Goal: Task Accomplishment & Management: Manage account settings

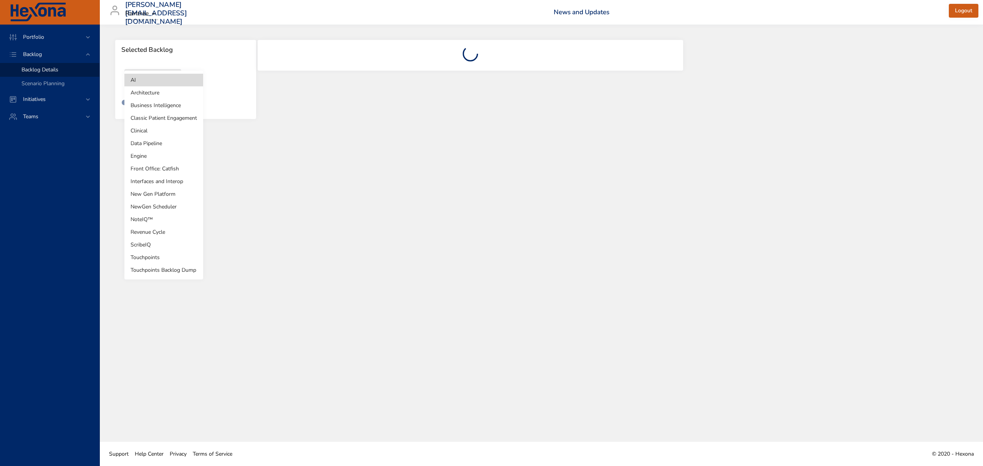
click at [172, 77] on body "Portfolio Backlog Backlog Details Scenario Planning Initiatives Teams ingrid.la…" at bounding box center [491, 233] width 983 height 466
click at [146, 131] on li "Clinical" at bounding box center [163, 130] width 79 height 13
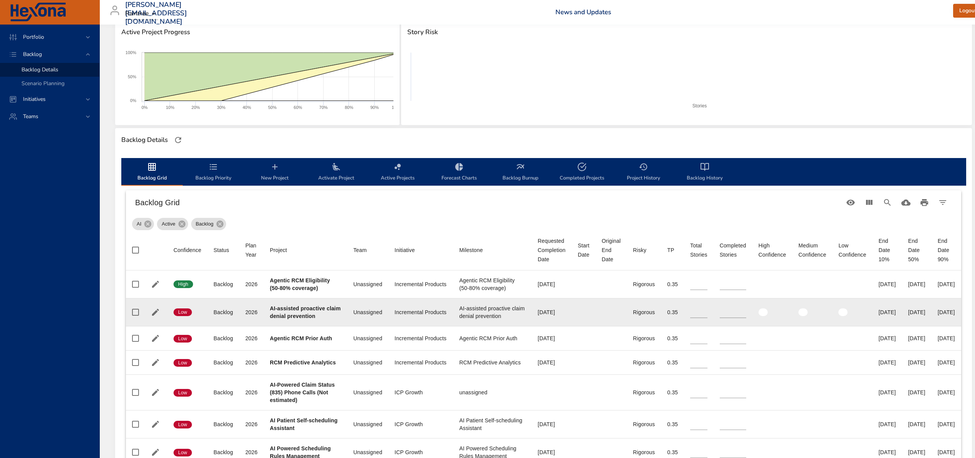
scroll to position [154, 0]
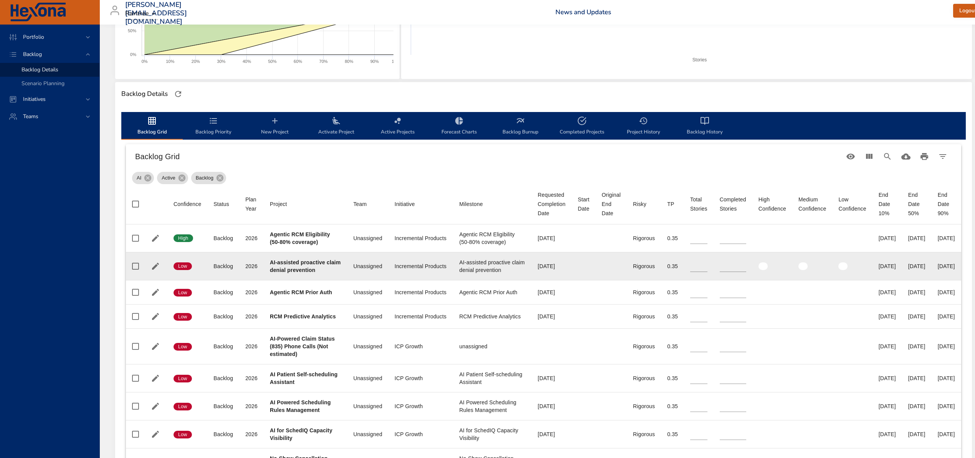
type input "**"
type input "*"
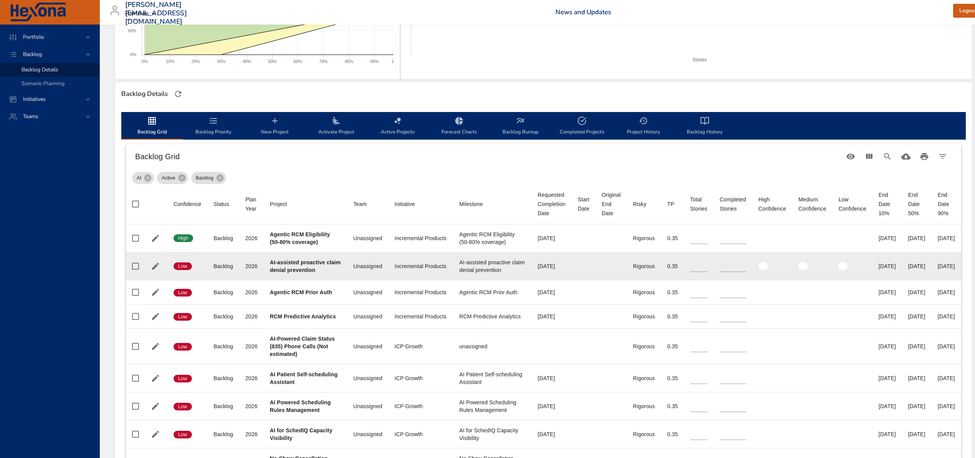
type input "*"
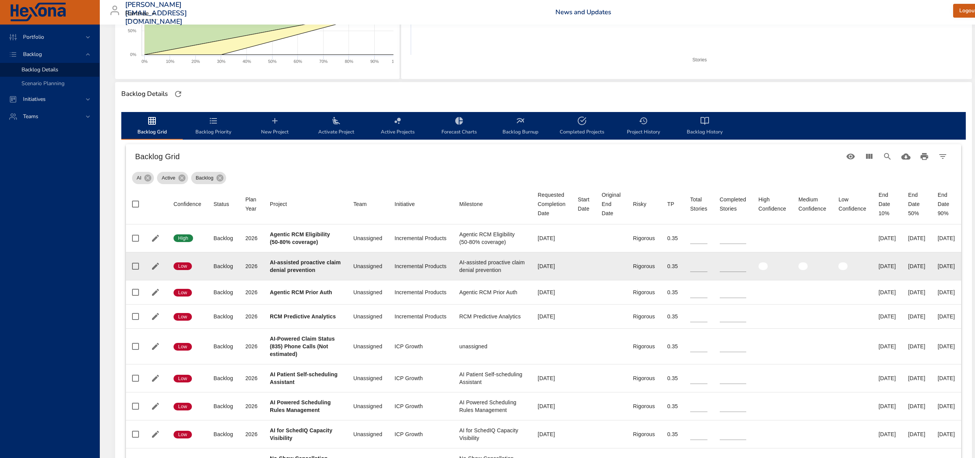
type input "*"
type input "**"
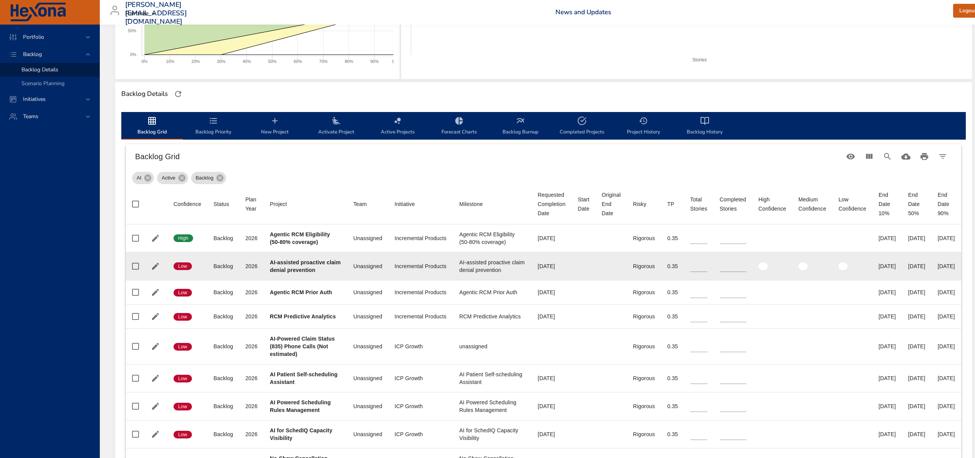
type input "*"
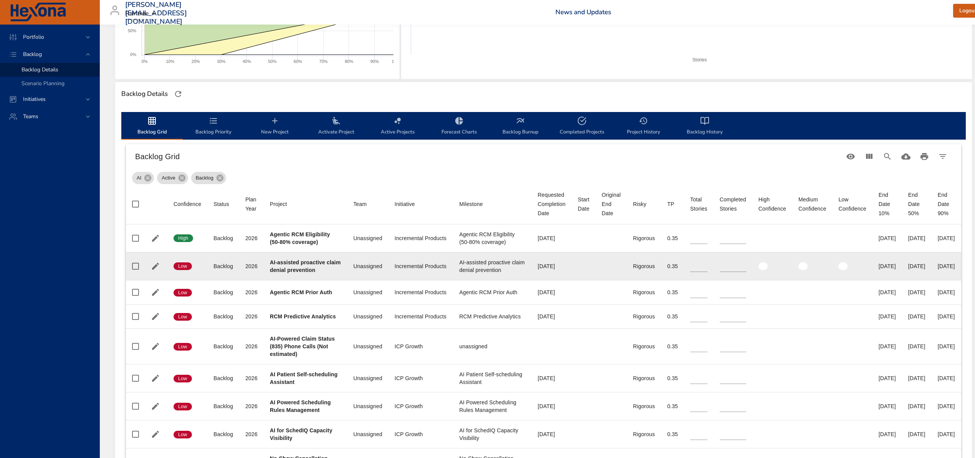
type input "*"
type input "**"
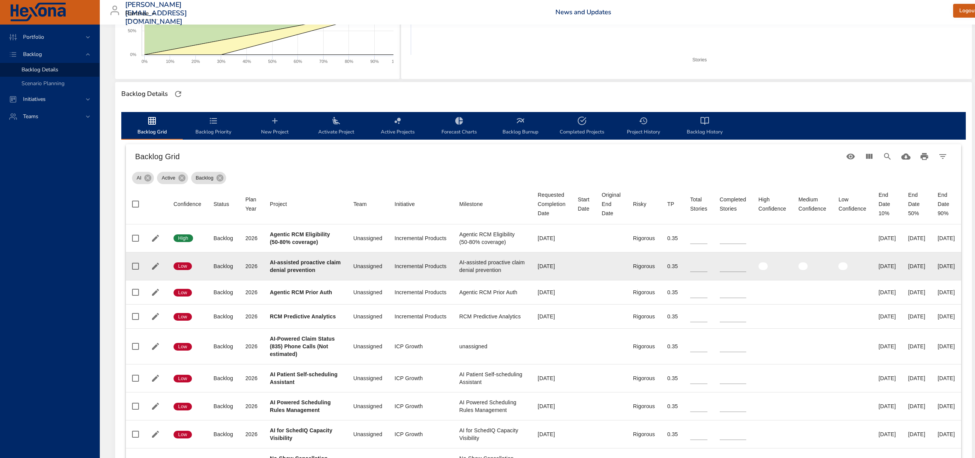
type input "**"
type input "*"
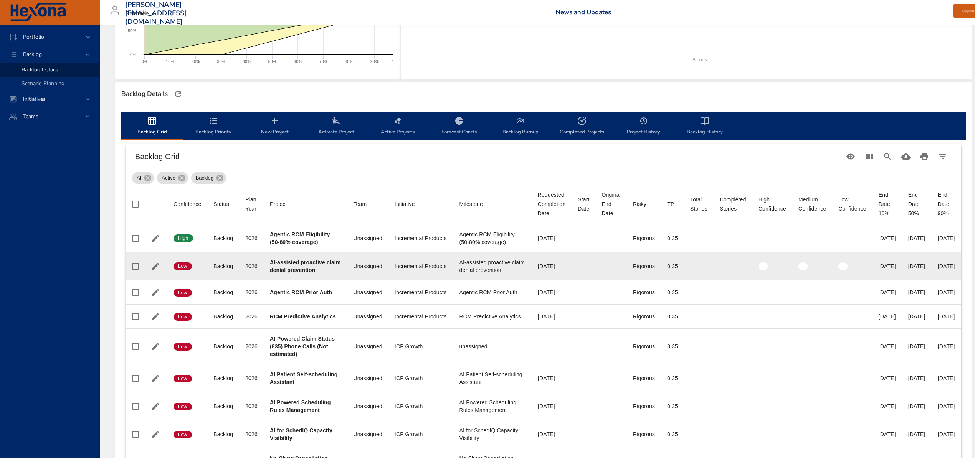
type input "*"
type input "**"
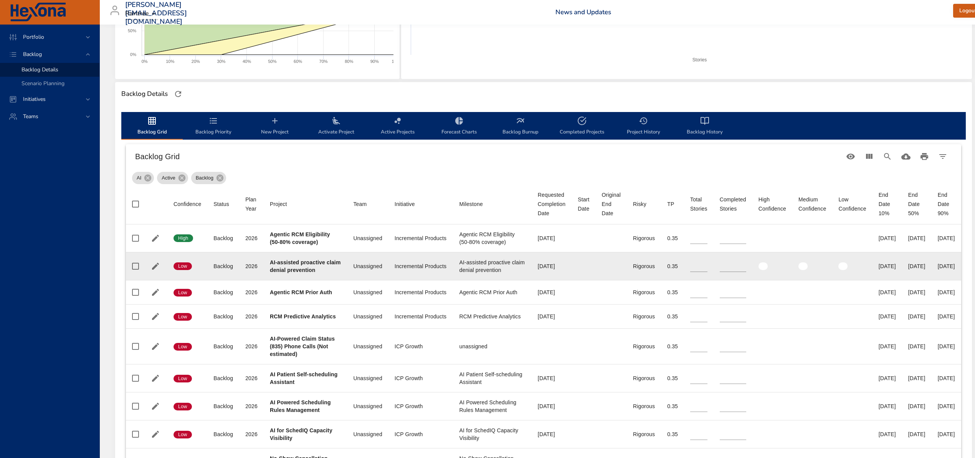
type input "**"
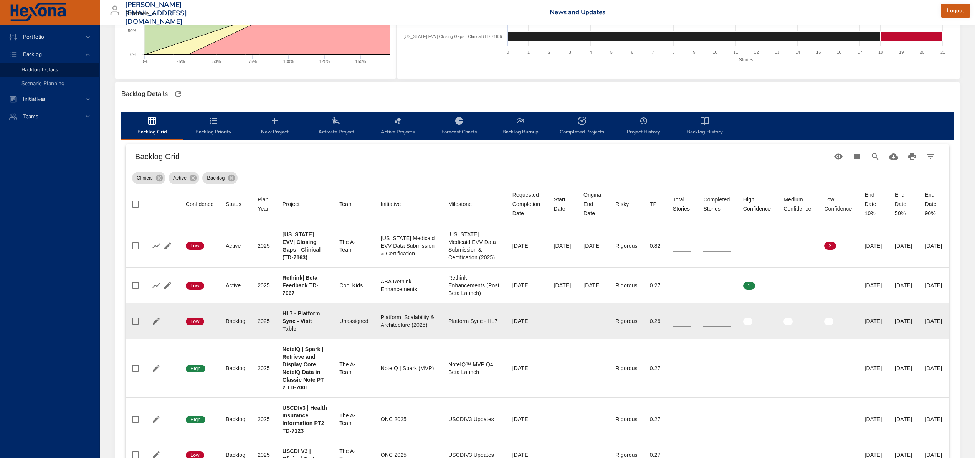
scroll to position [205, 0]
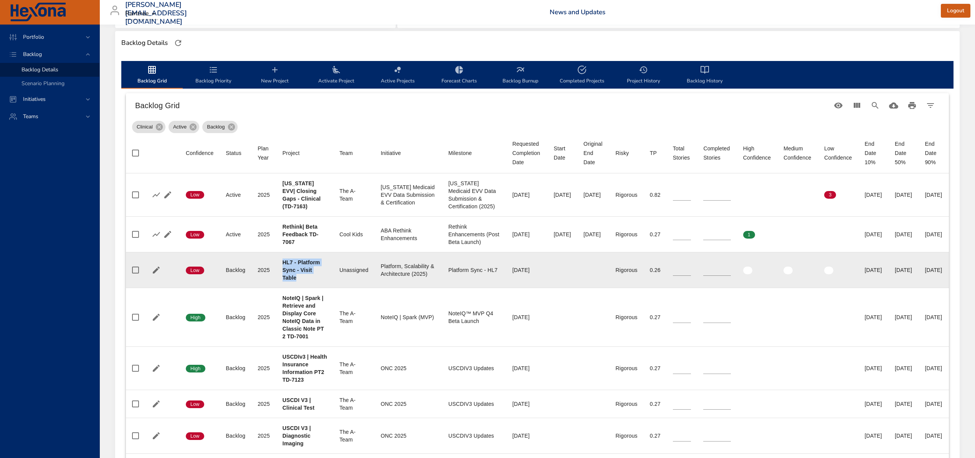
drag, startPoint x: 296, startPoint y: 280, endPoint x: 280, endPoint y: 263, distance: 23.6
click at [280, 263] on td "Project HL7 - Platform Sync - Visit Table" at bounding box center [304, 270] width 57 height 36
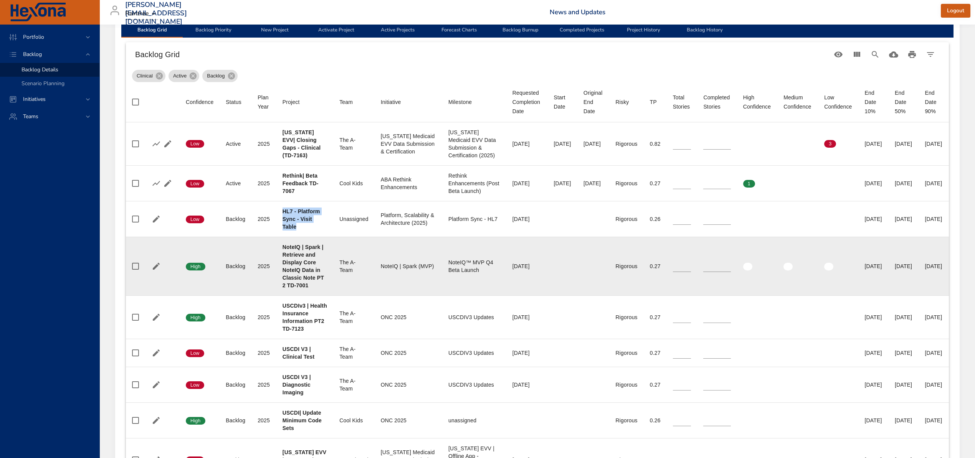
scroll to position [307, 0]
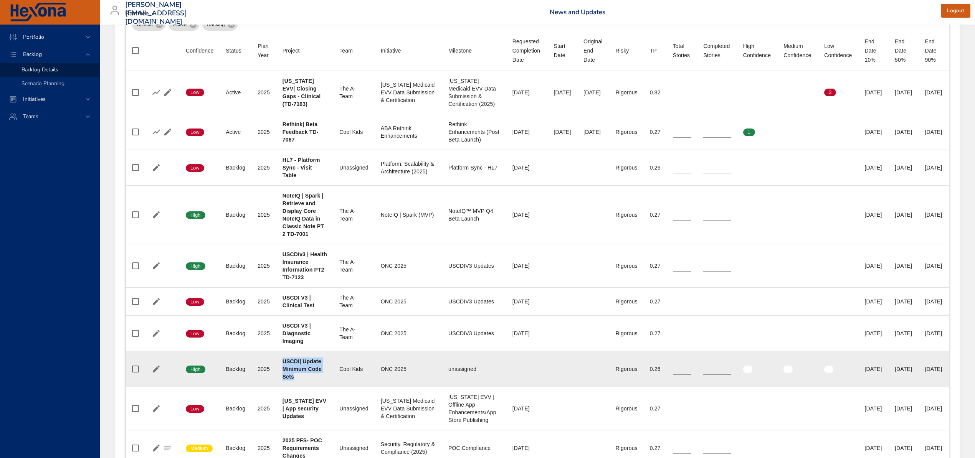
drag, startPoint x: 312, startPoint y: 387, endPoint x: 274, endPoint y: 366, distance: 43.3
click at [274, 366] on tr "Confidence High Status Backlog Plan Year 2025 Project USCDI| Update Minimum Cod…" at bounding box center [537, 370] width 823 height 36
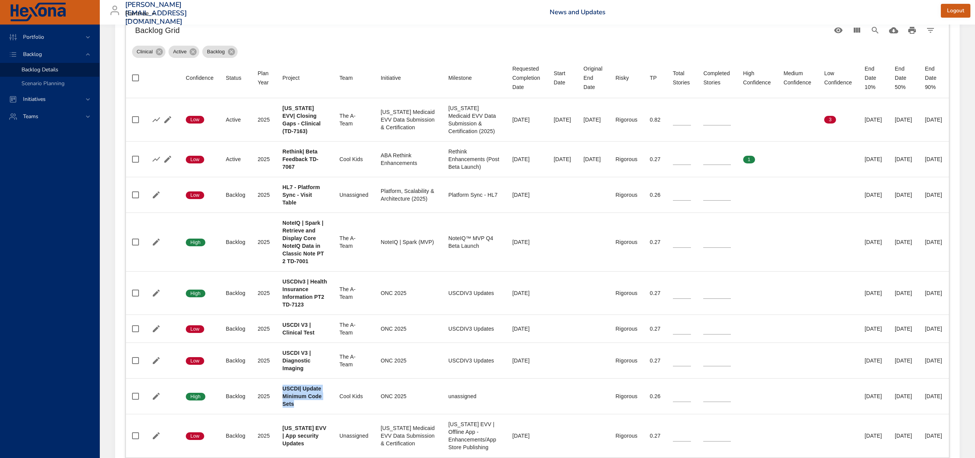
scroll to position [256, 0]
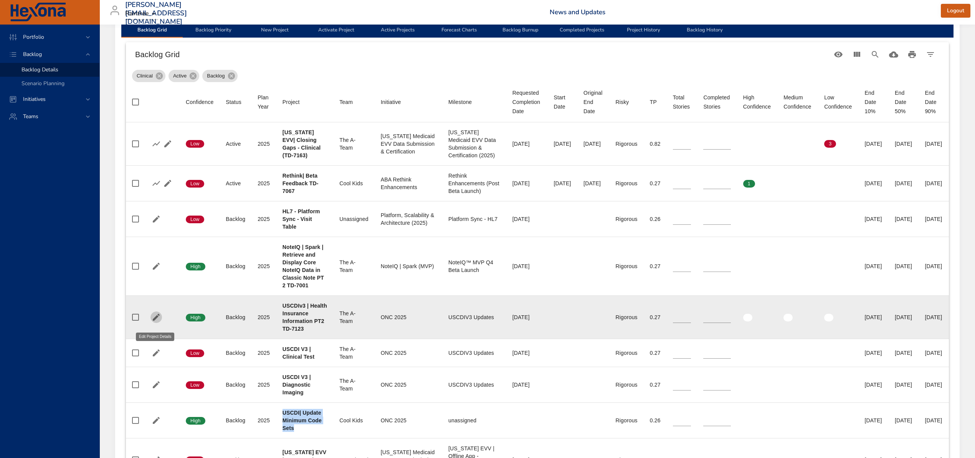
click at [160, 319] on button "button" at bounding box center [157, 318] width 12 height 12
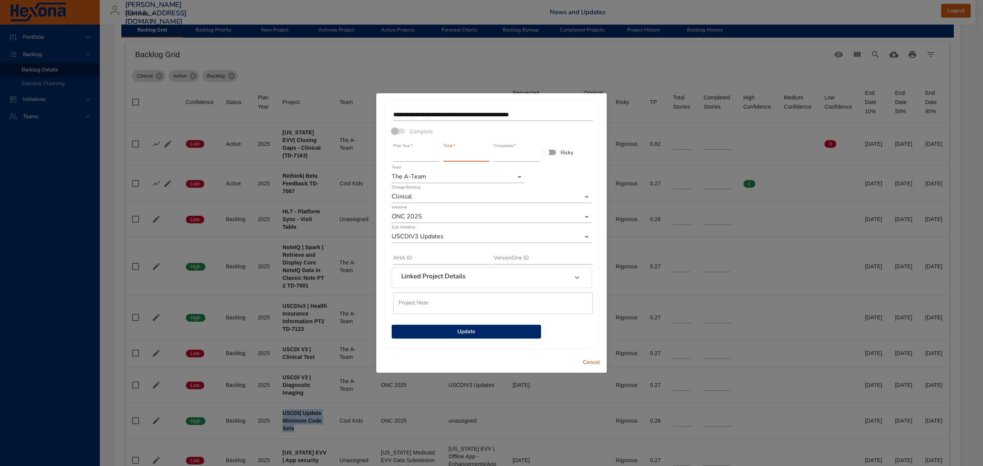
type input "*"
click at [485, 151] on input "*" at bounding box center [466, 155] width 46 height 12
click at [478, 332] on span "Update" at bounding box center [466, 332] width 137 height 10
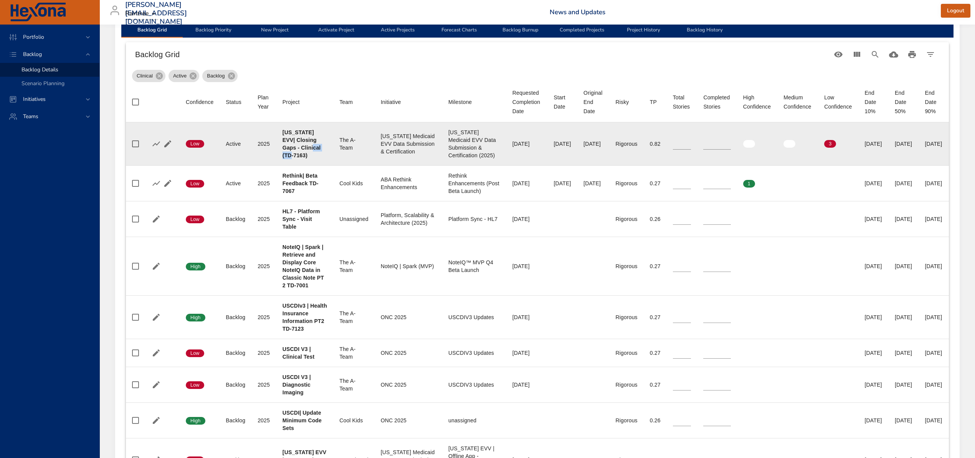
drag, startPoint x: 303, startPoint y: 147, endPoint x: 294, endPoint y: 155, distance: 12.5
click at [294, 155] on b "[US_STATE] EVV| Closing Gaps - Clinical (TD-7163)" at bounding box center [302, 143] width 38 height 29
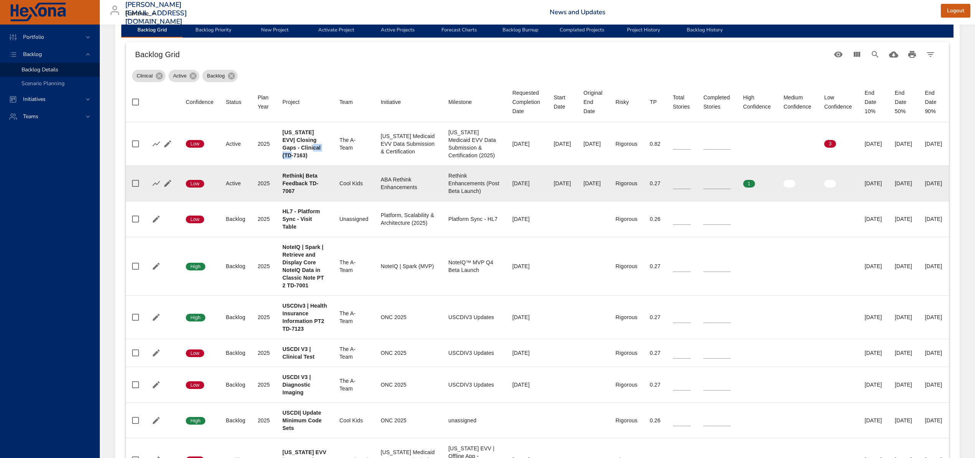
copy b "TD-7163"
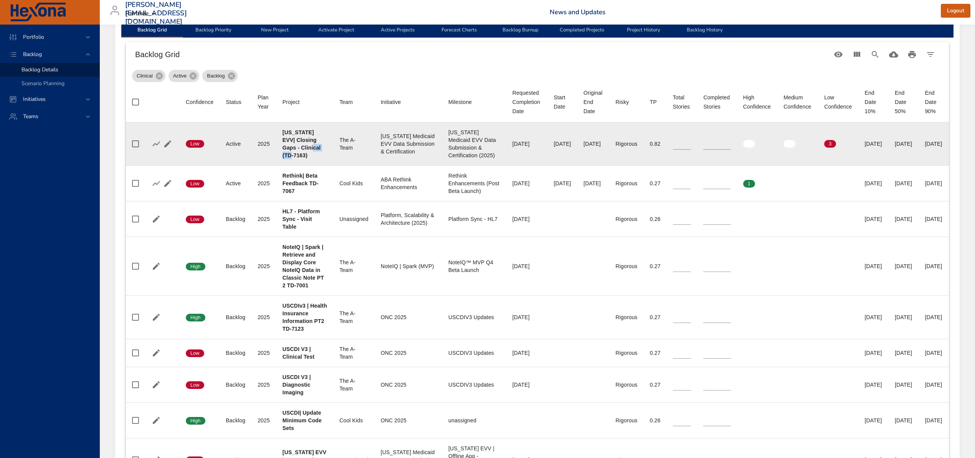
click at [172, 141] on button "button" at bounding box center [168, 144] width 12 height 12
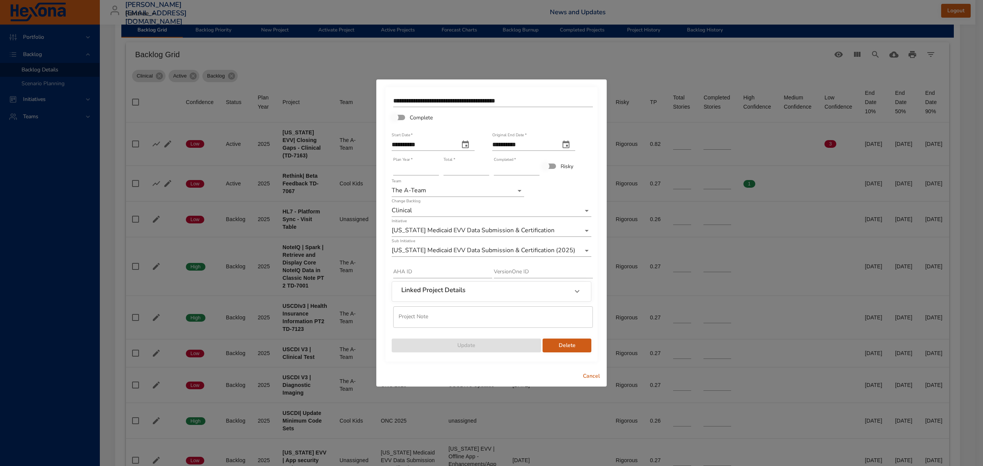
click at [487, 172] on input "**" at bounding box center [466, 169] width 46 height 12
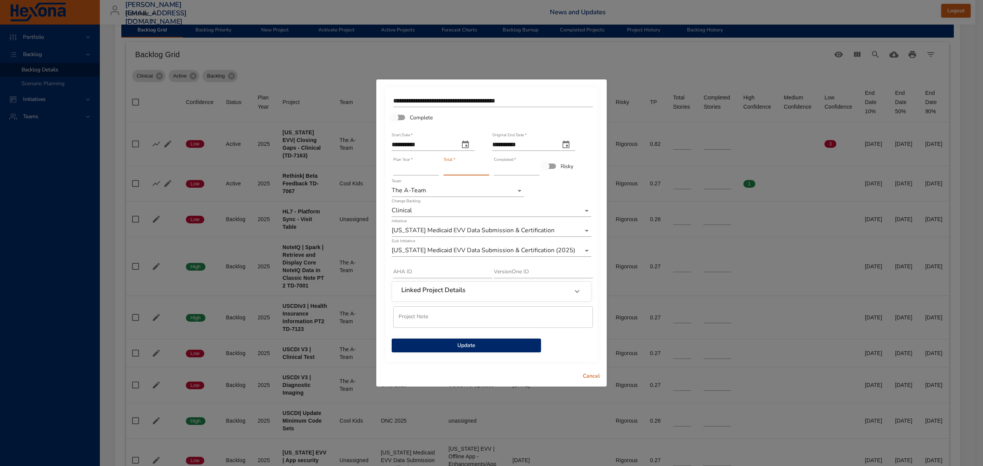
click at [487, 172] on input "**" at bounding box center [466, 169] width 46 height 12
type input "**"
click at [487, 172] on input "**" at bounding box center [466, 169] width 46 height 12
click at [554, 142] on input "**********" at bounding box center [522, 145] width 61 height 12
click at [569, 143] on icon "original end date" at bounding box center [565, 145] width 7 height 8
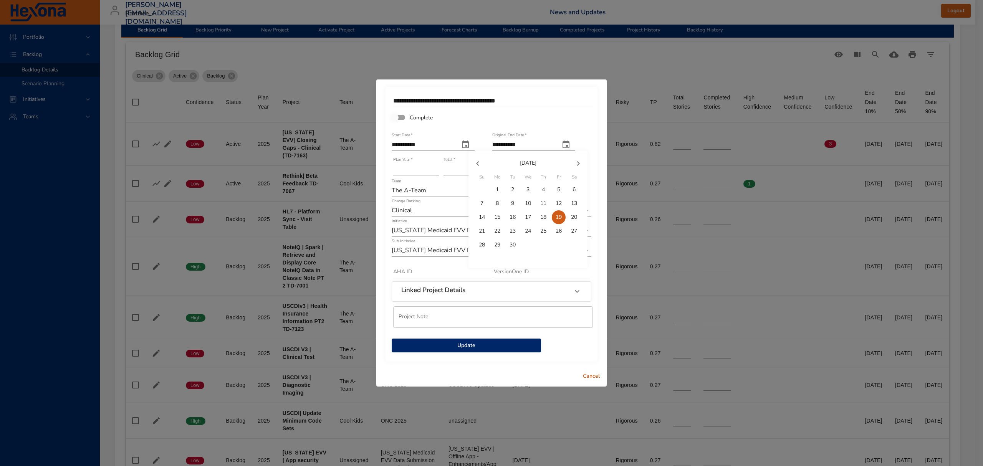
click at [541, 217] on p "18" at bounding box center [543, 217] width 6 height 8
click at [569, 143] on icon "original end date" at bounding box center [565, 145] width 7 height 8
click at [555, 215] on span "19" at bounding box center [559, 217] width 14 height 8
type input "**********"
click at [468, 123] on div "Complete" at bounding box center [433, 117] width 84 height 16
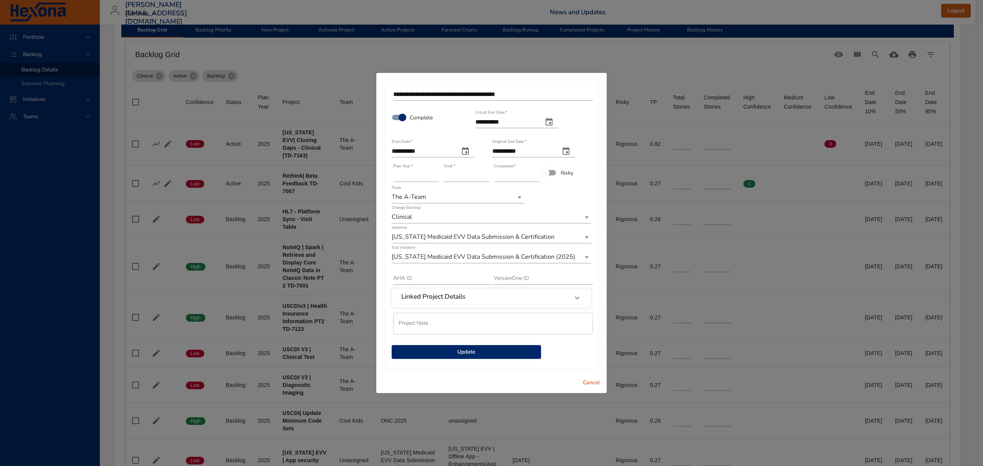
click at [554, 117] on icon "actual end date" at bounding box center [548, 121] width 9 height 9
click at [460, 142] on icon "button" at bounding box center [461, 140] width 9 height 9
click at [493, 222] on p "30" at bounding box center [496, 222] width 6 height 8
type input "**********"
click at [579, 117] on div "**********" at bounding box center [533, 117] width 117 height 29
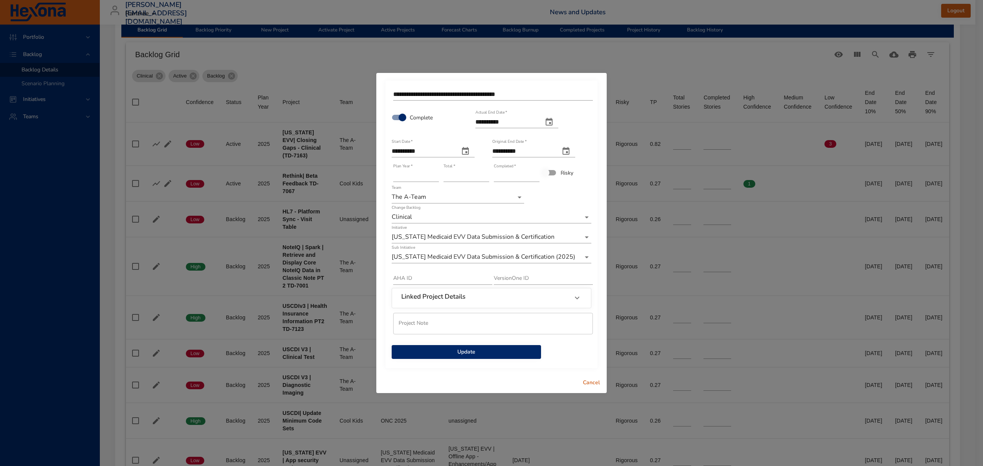
click at [491, 351] on span "Update" at bounding box center [466, 352] width 137 height 10
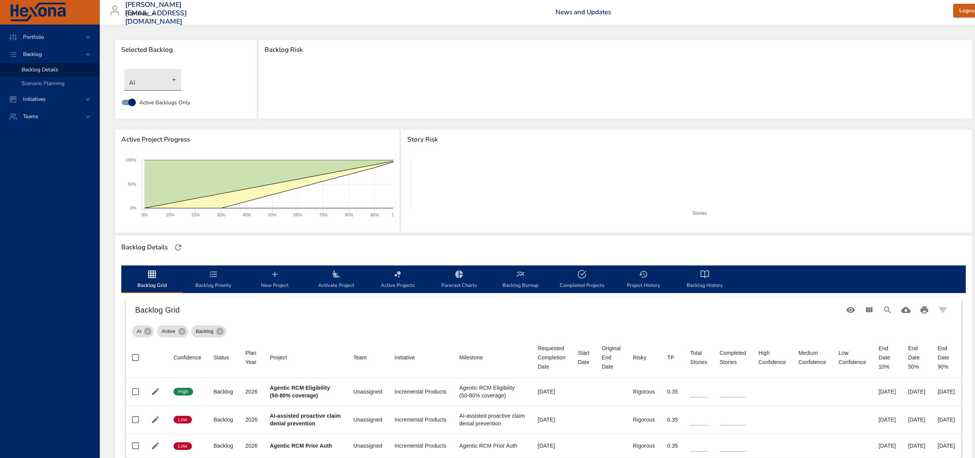
click at [166, 81] on body "Portfolio Backlog Backlog Details Scenario Planning Initiatives Teams [PERSON_N…" at bounding box center [487, 229] width 975 height 458
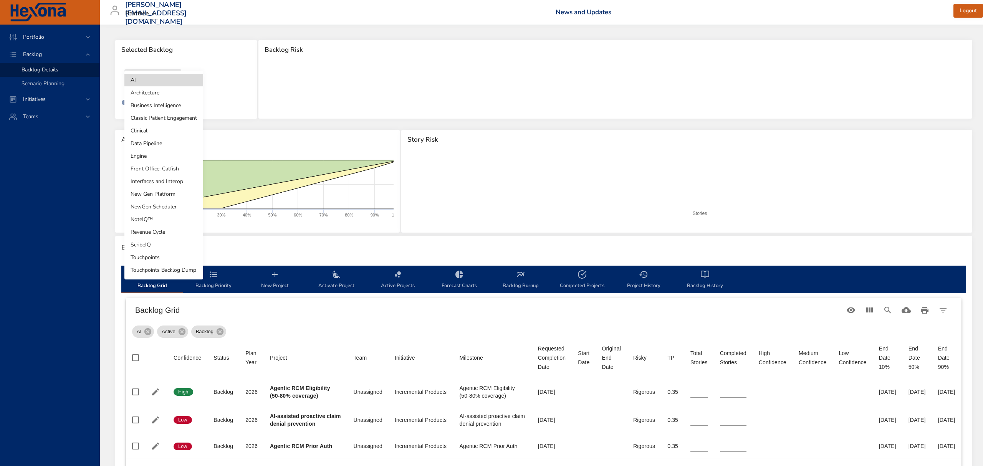
click at [154, 132] on li "Clinical" at bounding box center [163, 130] width 79 height 13
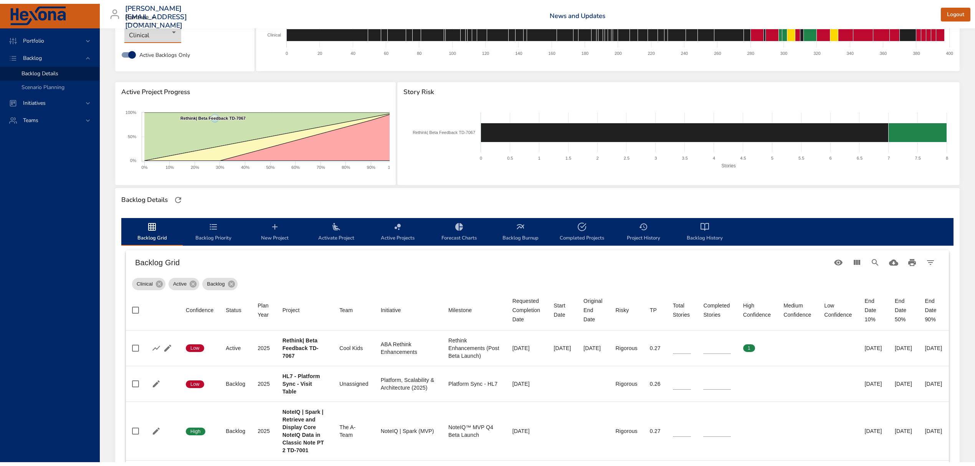
scroll to position [51, 0]
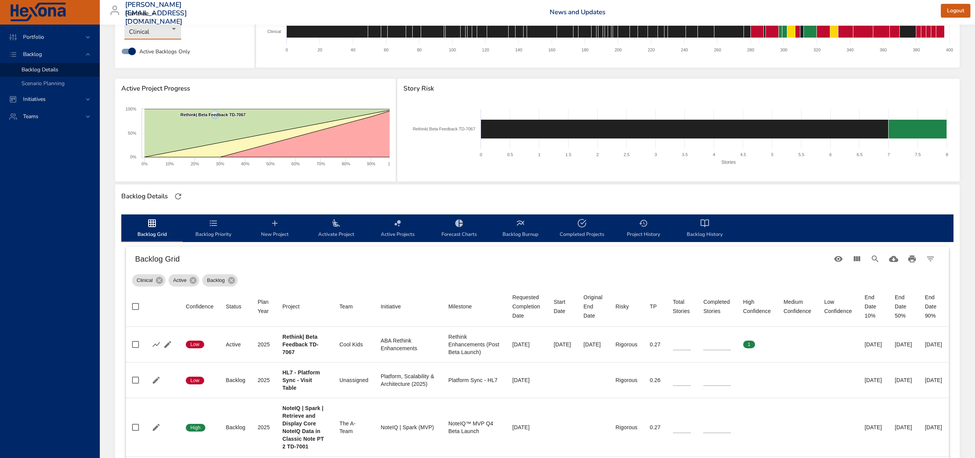
click at [222, 233] on span "Backlog Priority" at bounding box center [213, 229] width 52 height 20
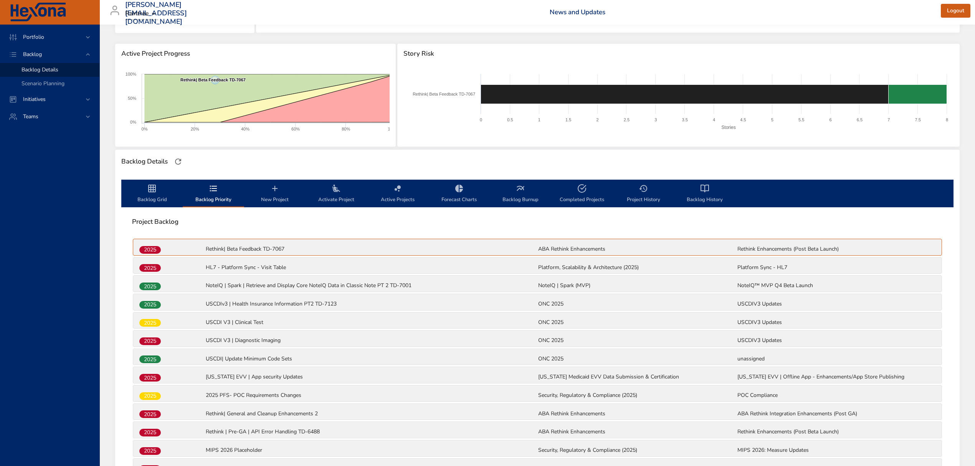
scroll to position [102, 0]
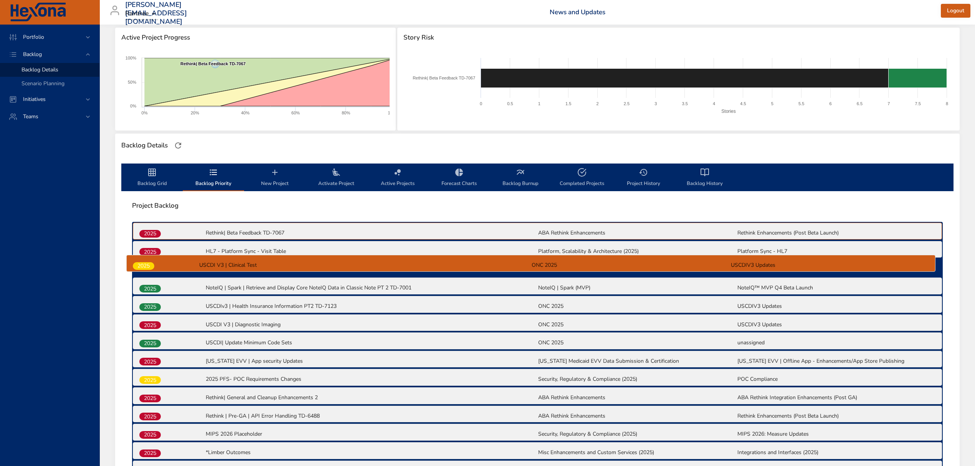
drag, startPoint x: 142, startPoint y: 306, endPoint x: 135, endPoint y: 262, distance: 44.3
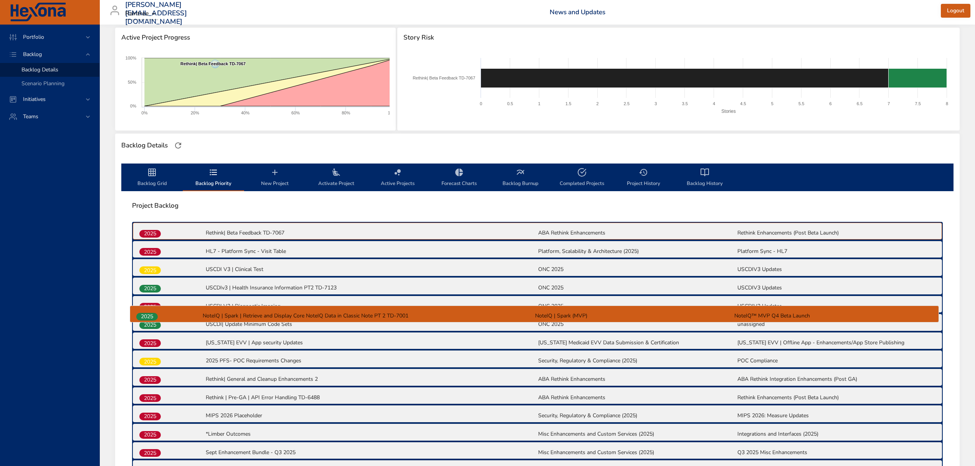
drag, startPoint x: 152, startPoint y: 288, endPoint x: 149, endPoint y: 318, distance: 30.5
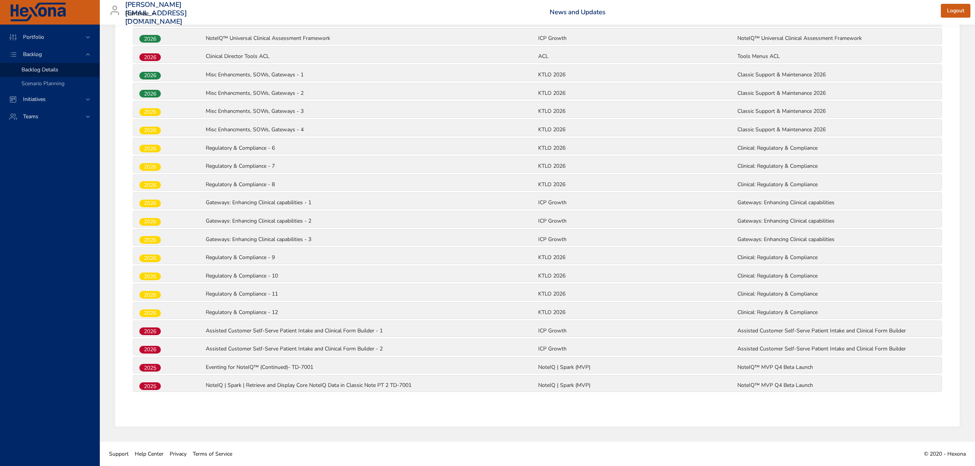
scroll to position [833, 0]
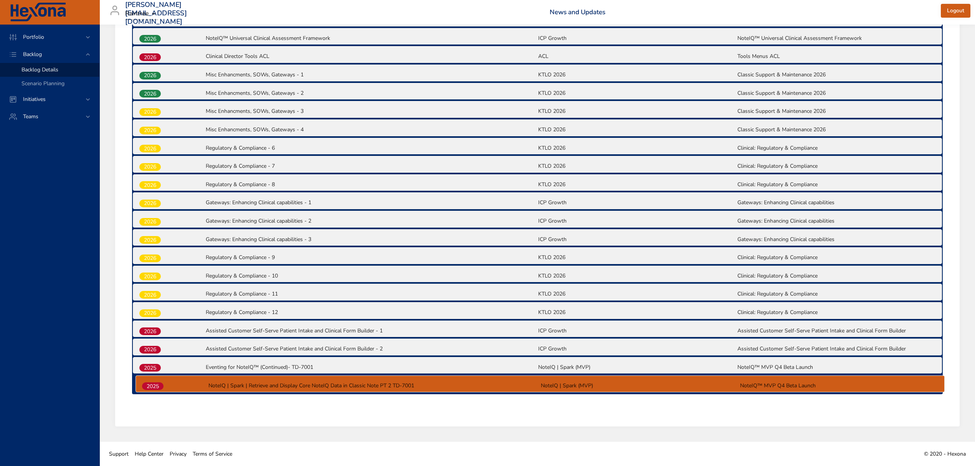
drag, startPoint x: 149, startPoint y: 389, endPoint x: 152, endPoint y: 385, distance: 4.7
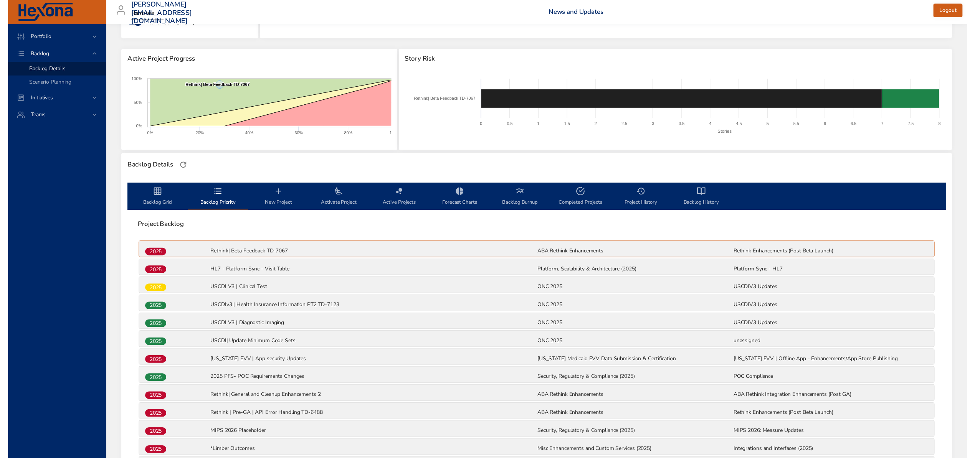
scroll to position [0, 0]
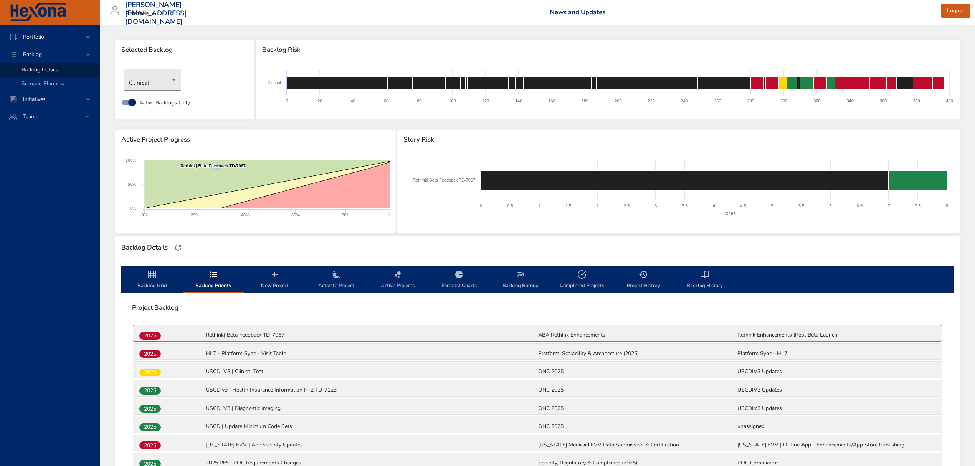
click at [165, 283] on span "Backlog Grid" at bounding box center [152, 280] width 52 height 20
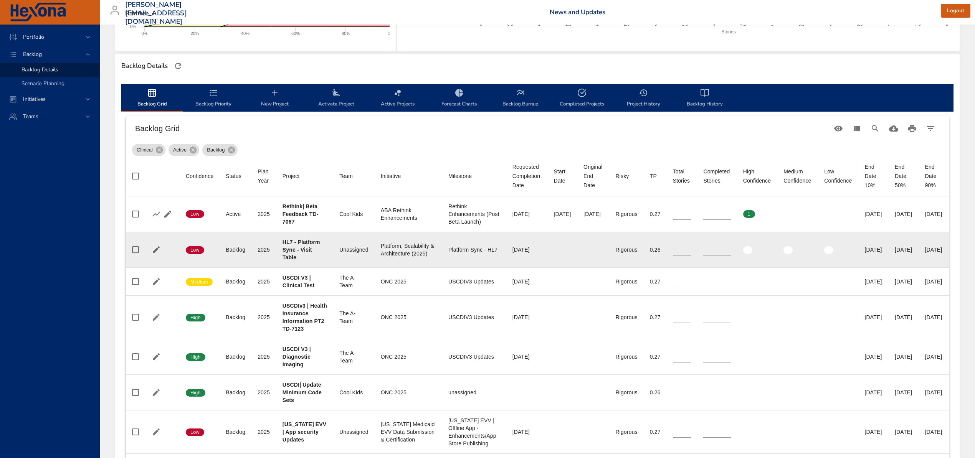
scroll to position [205, 0]
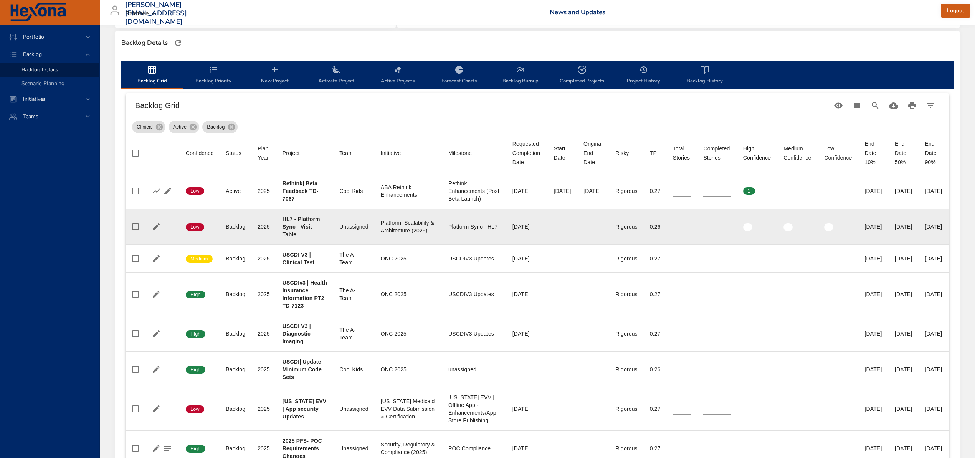
drag, startPoint x: 499, startPoint y: 227, endPoint x: 534, endPoint y: 225, distance: 35.4
click at [534, 225] on td "Requested Completion Date [DATE]" at bounding box center [526, 227] width 41 height 36
click at [566, 228] on td "Start Date" at bounding box center [563, 227] width 30 height 36
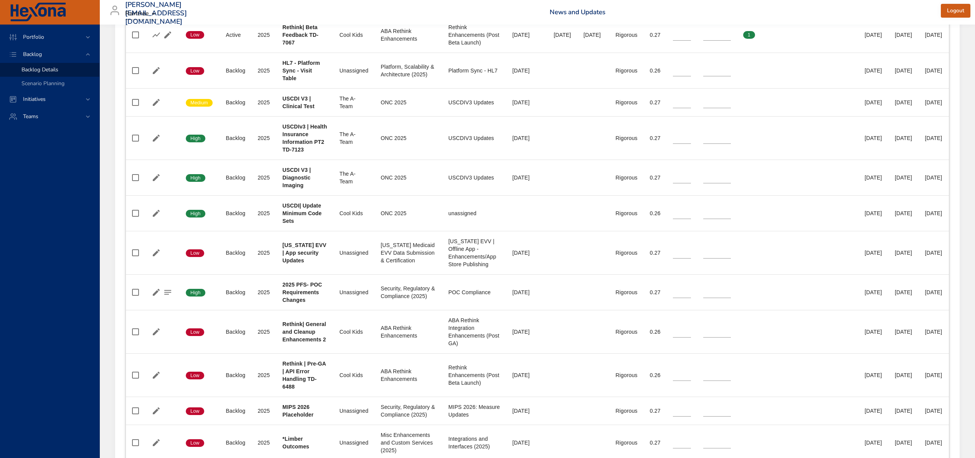
scroll to position [0, 0]
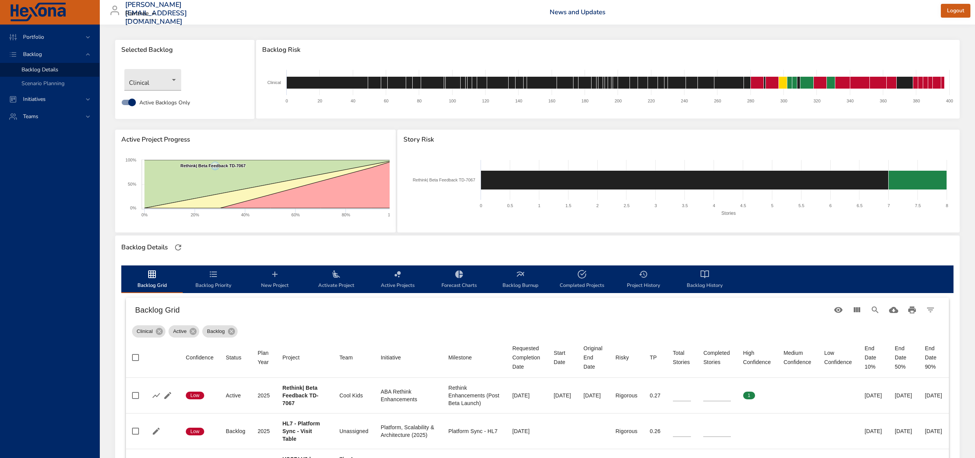
click at [151, 68] on div "Clinical" at bounding box center [185, 79] width 129 height 29
click at [155, 74] on body "Portfolio Backlog Backlog Details Scenario Planning Initiatives Teams [PERSON_N…" at bounding box center [487, 229] width 975 height 458
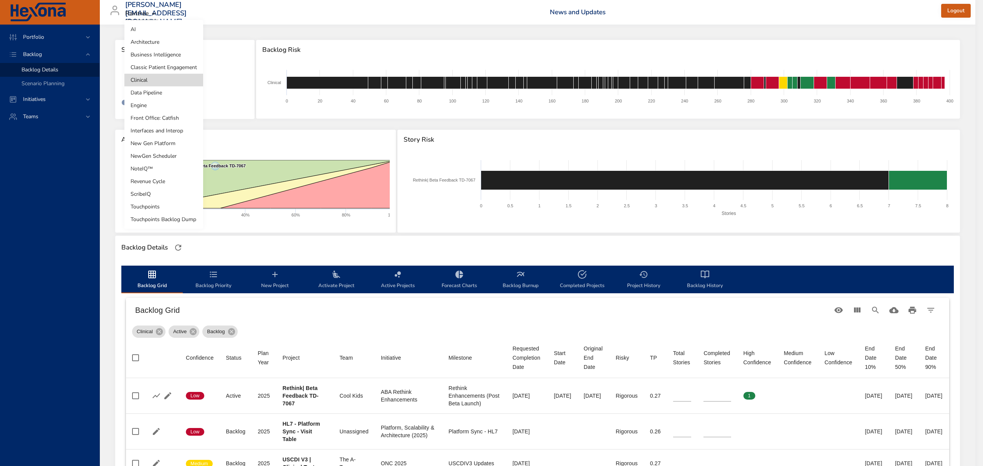
click at [166, 120] on li "Front Office: Catfish" at bounding box center [163, 118] width 79 height 13
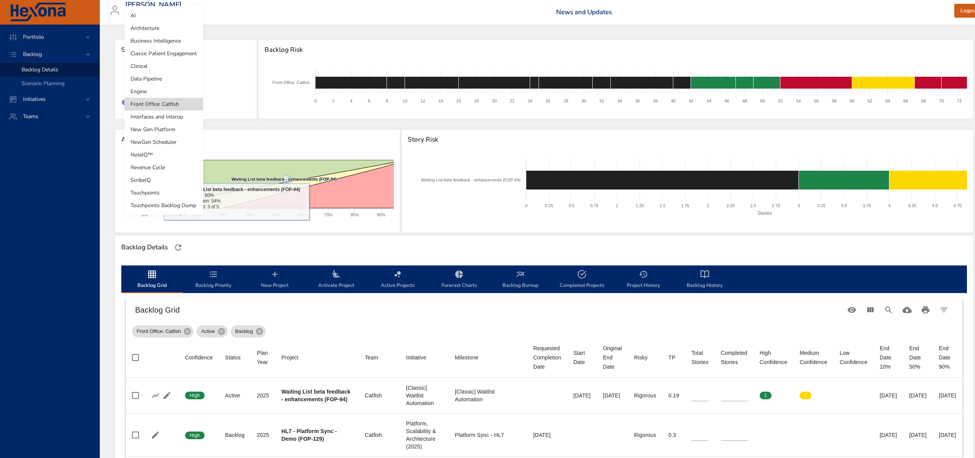
click at [173, 71] on body "Portfolio Backlog Backlog Details Scenario Planning Initiatives Teams [PERSON_N…" at bounding box center [487, 229] width 975 height 458
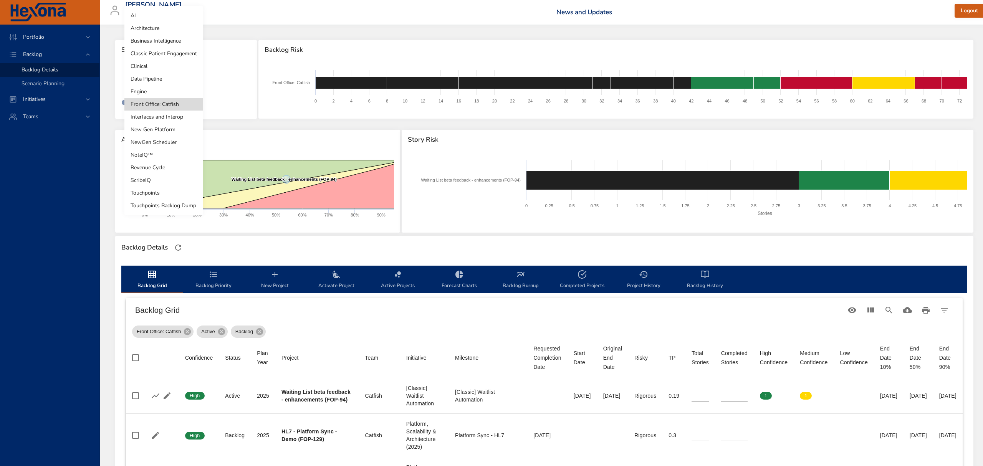
click at [162, 117] on li "Interfaces and Interop" at bounding box center [163, 117] width 79 height 13
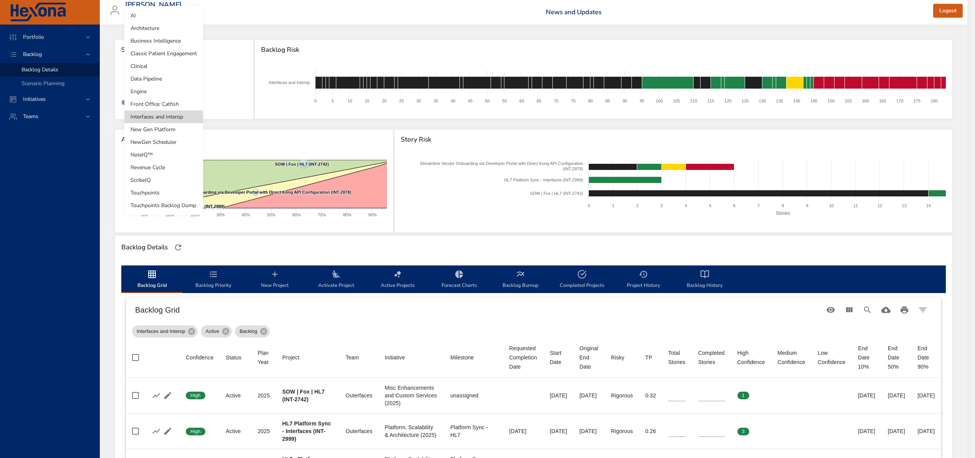
click at [176, 78] on body "Portfolio Backlog Backlog Details Scenario Planning Initiatives Teams [PERSON_N…" at bounding box center [487, 229] width 975 height 458
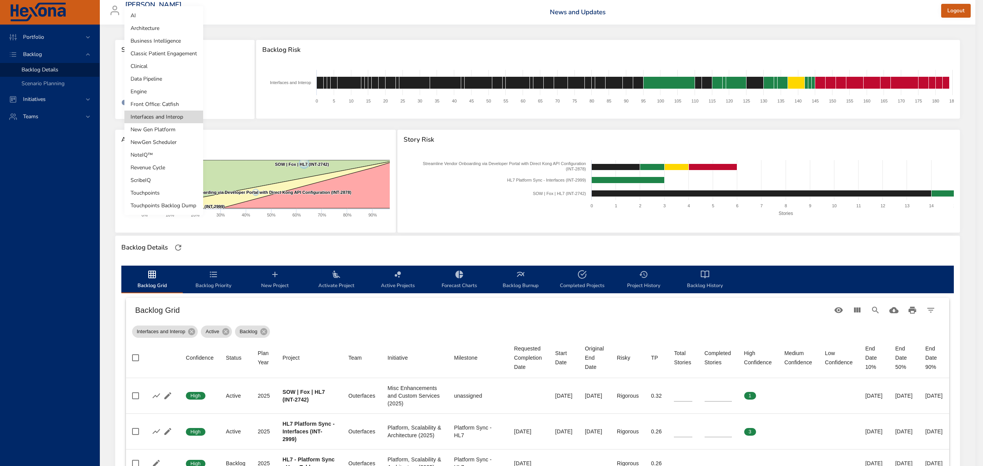
click at [152, 90] on li "Engine" at bounding box center [163, 91] width 79 height 13
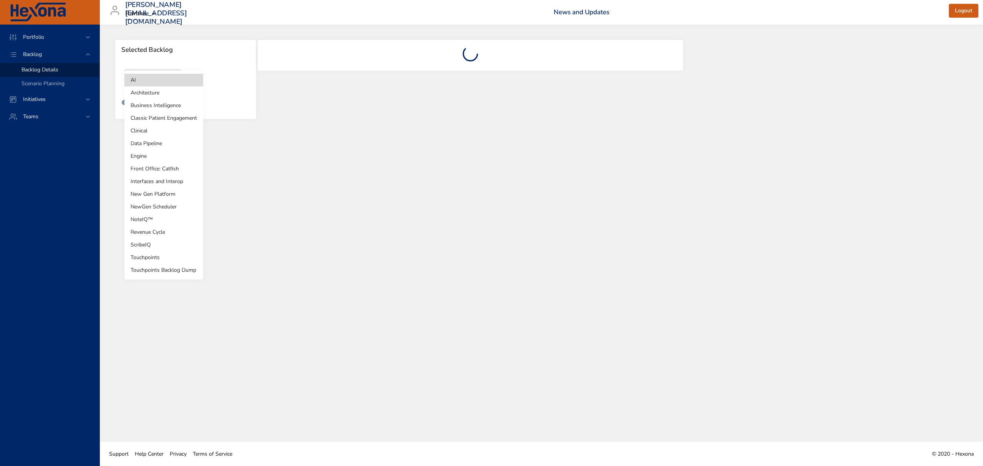
drag, startPoint x: 158, startPoint y: 79, endPoint x: 175, endPoint y: 85, distance: 18.1
click at [159, 79] on body "Portfolio Backlog Backlog Details Scenario Planning Initiatives Teams ingrid.la…" at bounding box center [491, 233] width 983 height 466
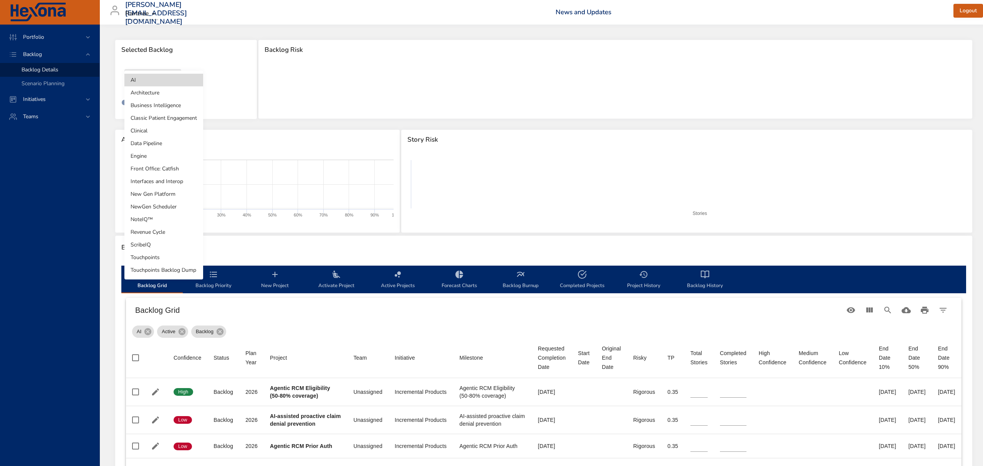
click at [167, 167] on li "Front Office: Catfish" at bounding box center [163, 168] width 79 height 13
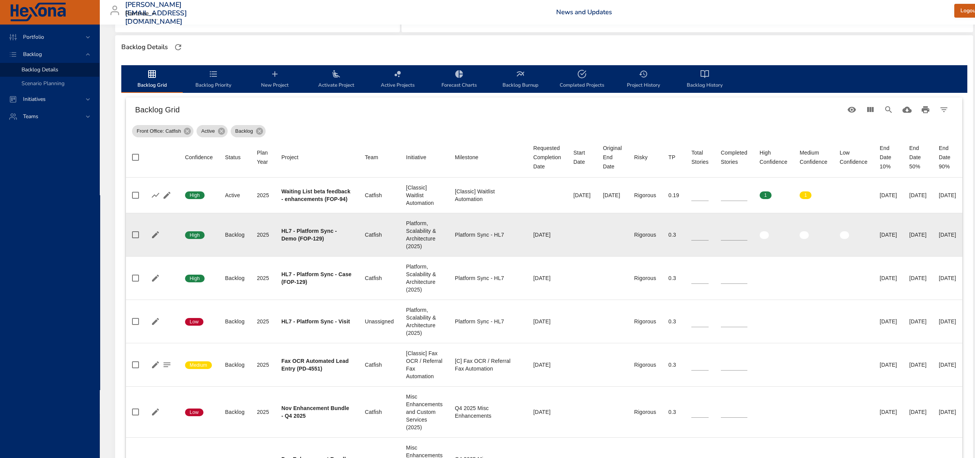
scroll to position [205, 0]
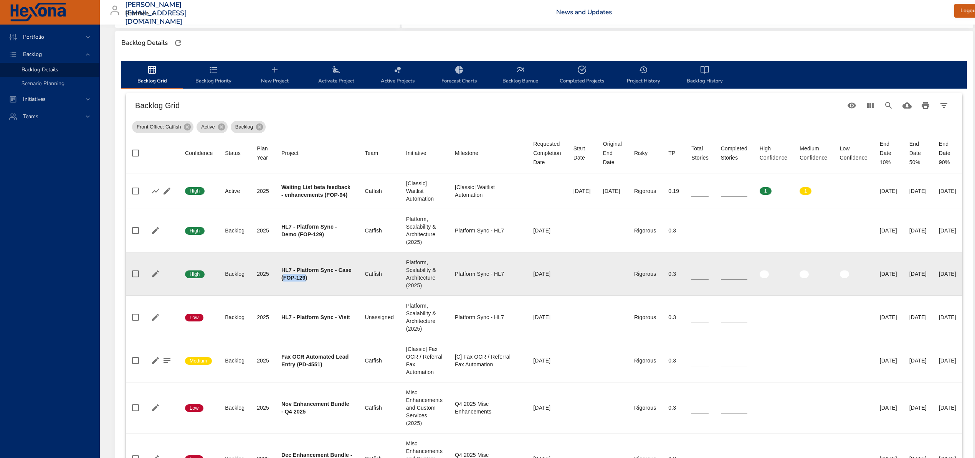
drag, startPoint x: 283, startPoint y: 278, endPoint x: 306, endPoint y: 280, distance: 23.1
click at [306, 280] on b "HL7 - Platform Sync - Case (FOP-129)" at bounding box center [316, 274] width 70 height 14
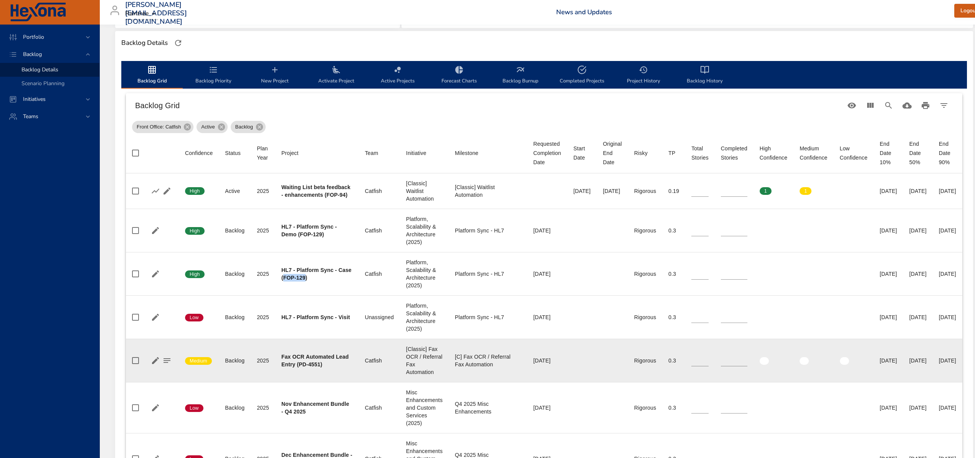
copy b "FOP-129"
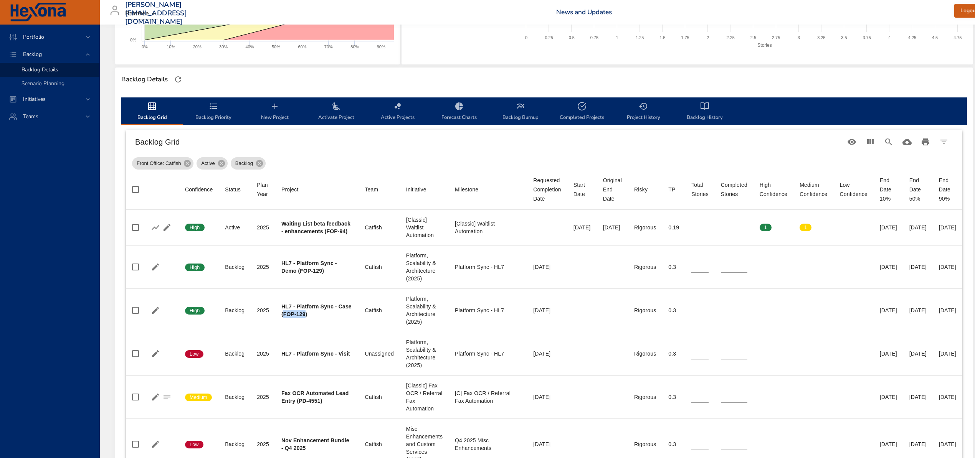
scroll to position [0, 0]
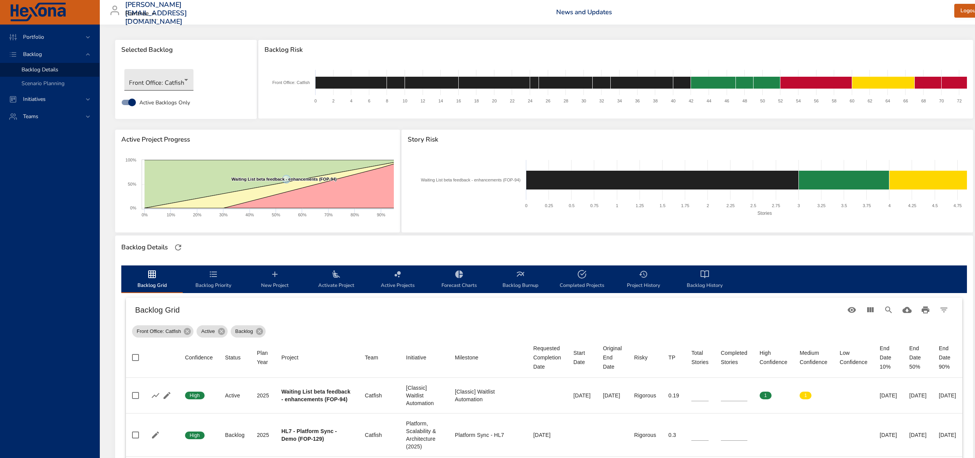
click at [163, 74] on body "Portfolio Backlog Backlog Details Scenario Planning Initiatives Teams ingrid.la…" at bounding box center [487, 229] width 975 height 458
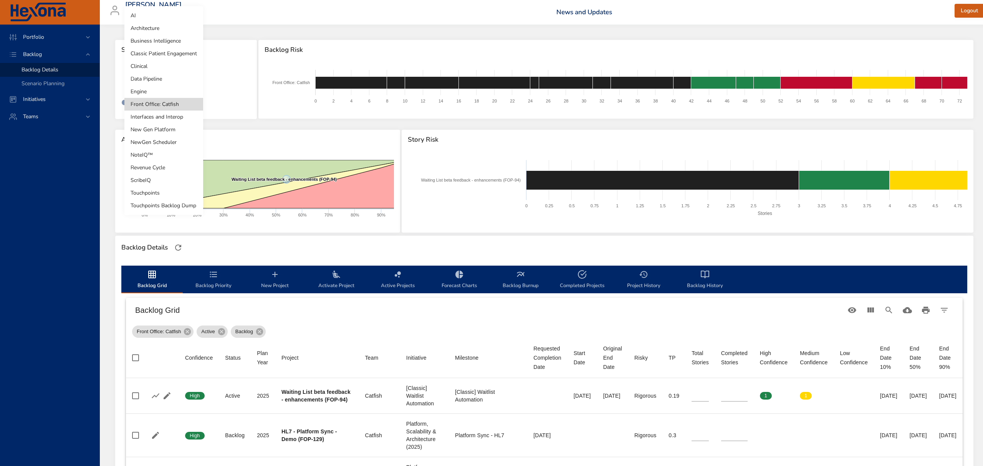
click at [149, 92] on li "Engine" at bounding box center [163, 91] width 79 height 13
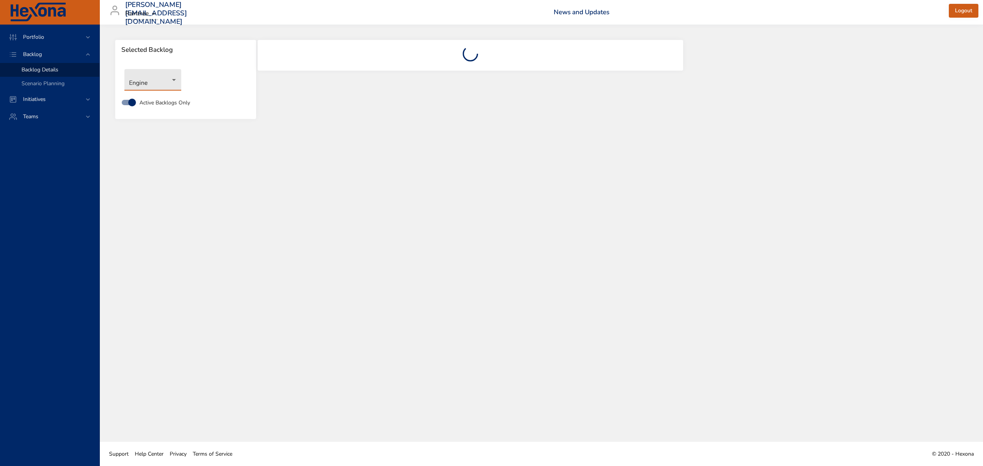
click at [161, 80] on body "Portfolio Backlog Backlog Details Scenario Planning Initiatives Teams ingrid.la…" at bounding box center [491, 233] width 983 height 466
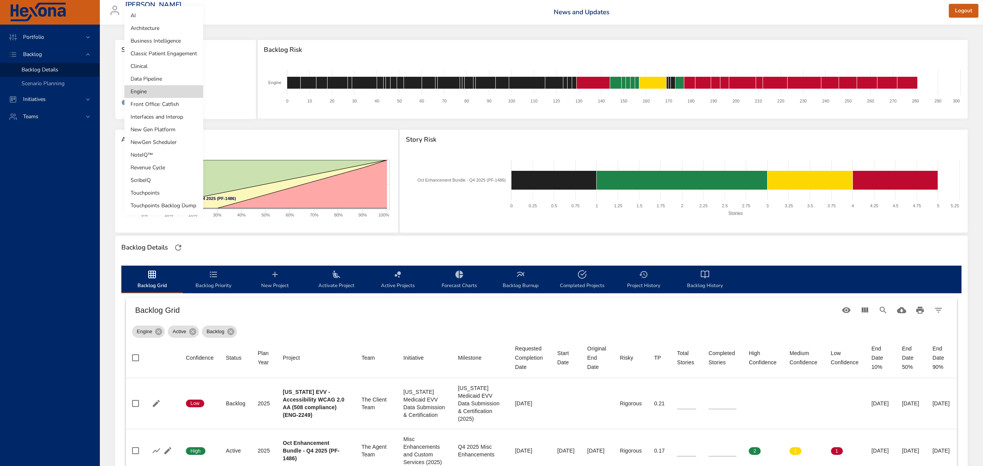
click at [159, 114] on li "Interfaces and Interop" at bounding box center [163, 117] width 79 height 13
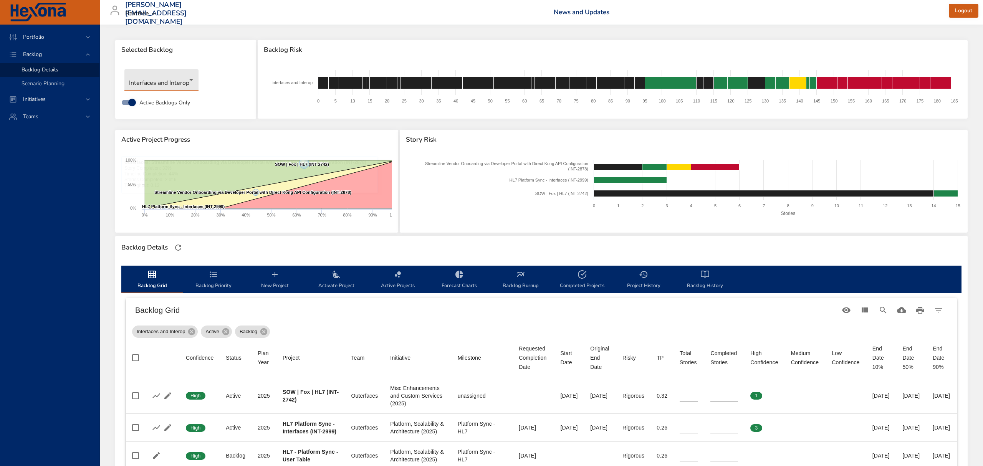
click at [171, 78] on body "Portfolio Backlog Backlog Details Scenario Planning Initiatives Teams ingrid.la…" at bounding box center [491, 233] width 983 height 466
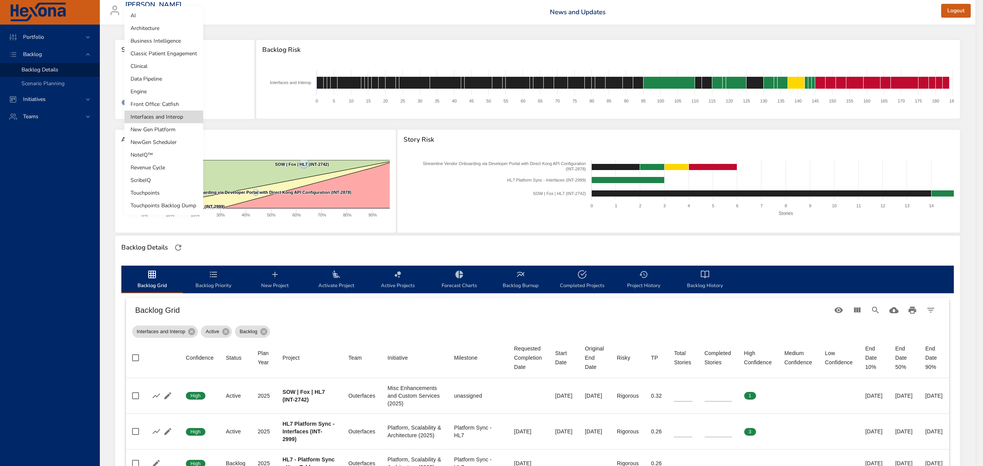
click at [164, 172] on li "Revenue Cycle" at bounding box center [163, 167] width 79 height 13
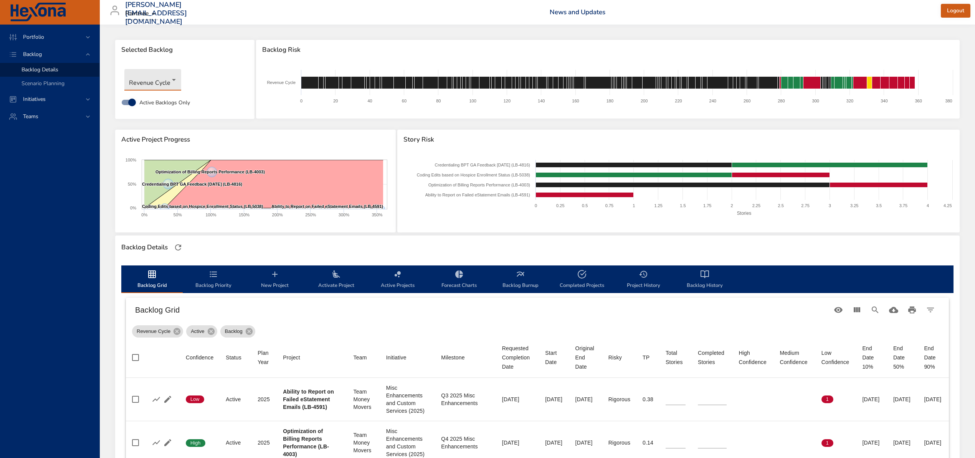
click at [157, 82] on body "Portfolio Backlog Backlog Details Scenario Planning Initiatives Teams ingrid.la…" at bounding box center [487, 229] width 975 height 458
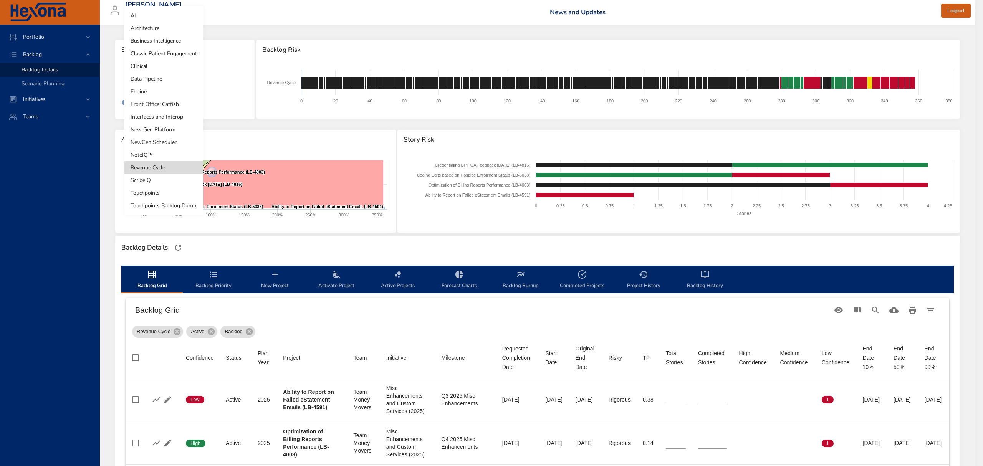
click at [171, 56] on li "Classic Patient Engagement" at bounding box center [163, 53] width 79 height 13
